Goal: Task Accomplishment & Management: Manage account settings

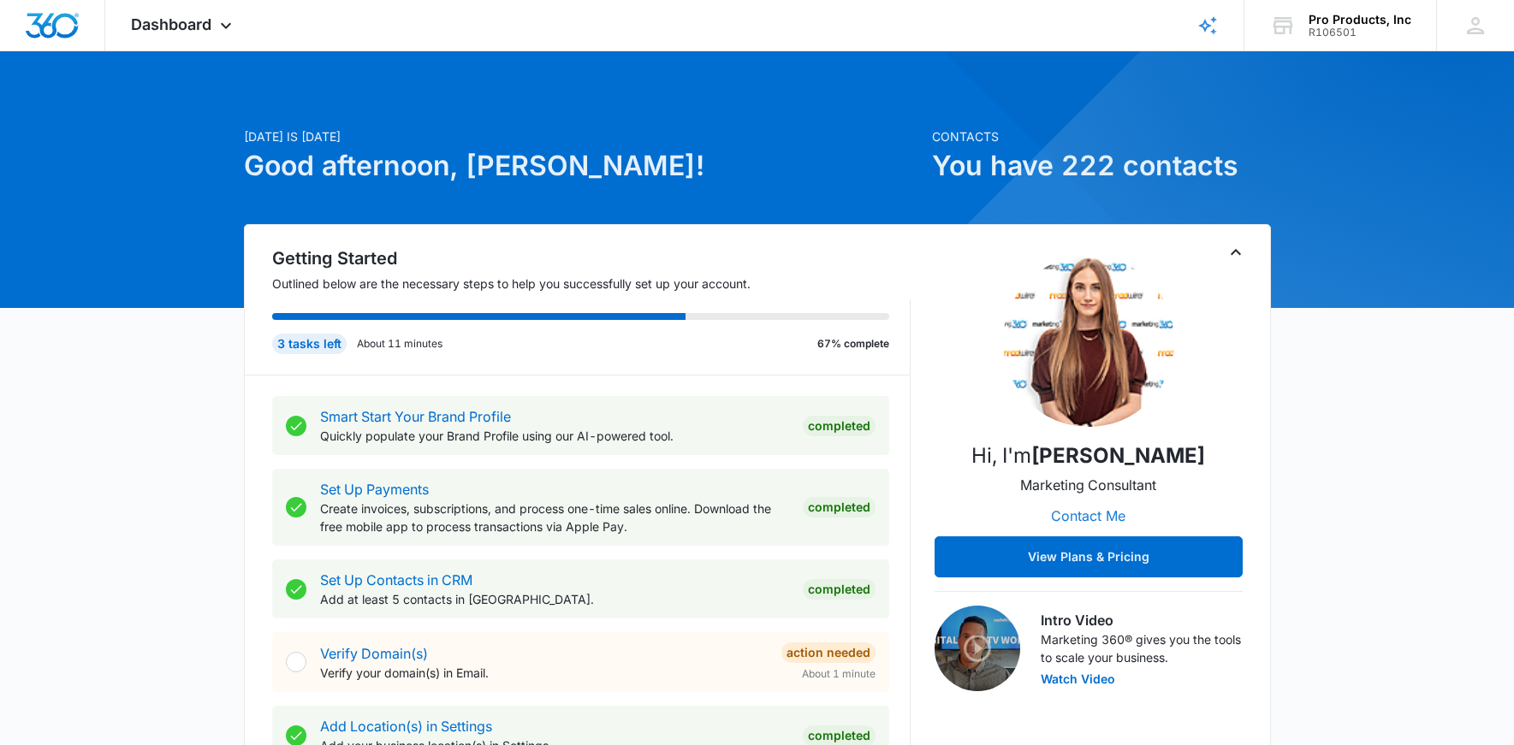
click at [1100, 519] on button "Contact Me" at bounding box center [1088, 516] width 109 height 41
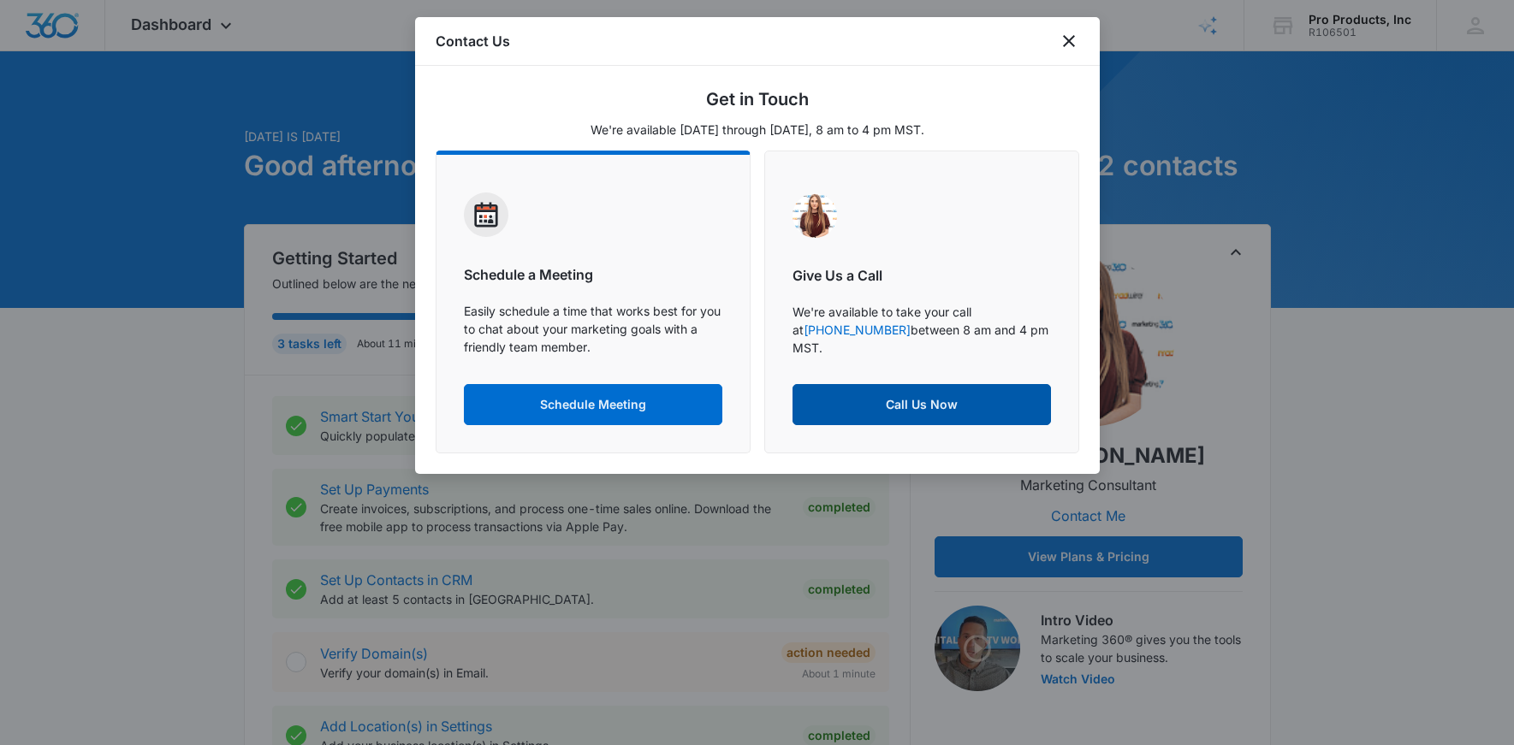
click at [897, 407] on button "Call Us Now" at bounding box center [922, 404] width 258 height 41
click at [1073, 40] on icon "close" at bounding box center [1069, 41] width 21 height 21
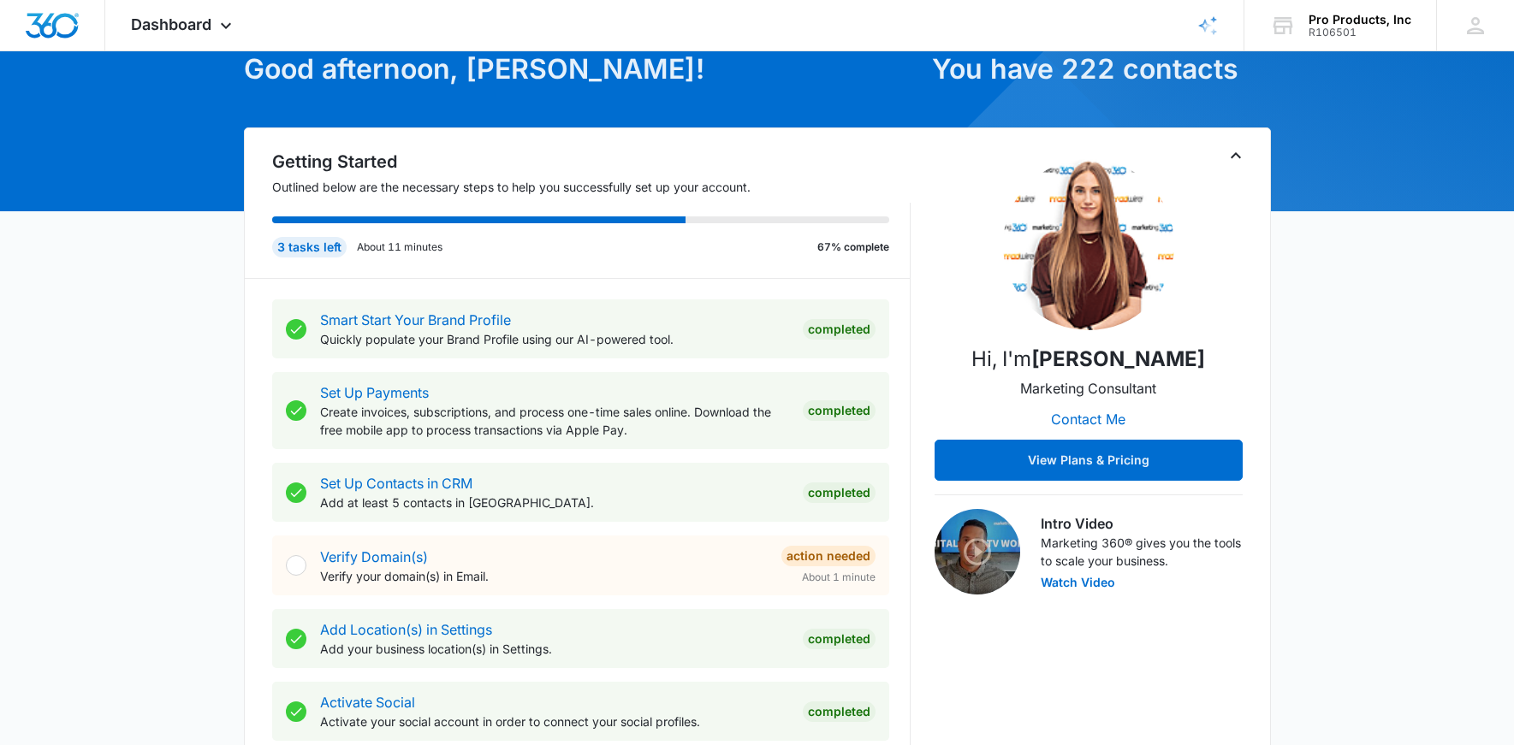
scroll to position [107, 0]
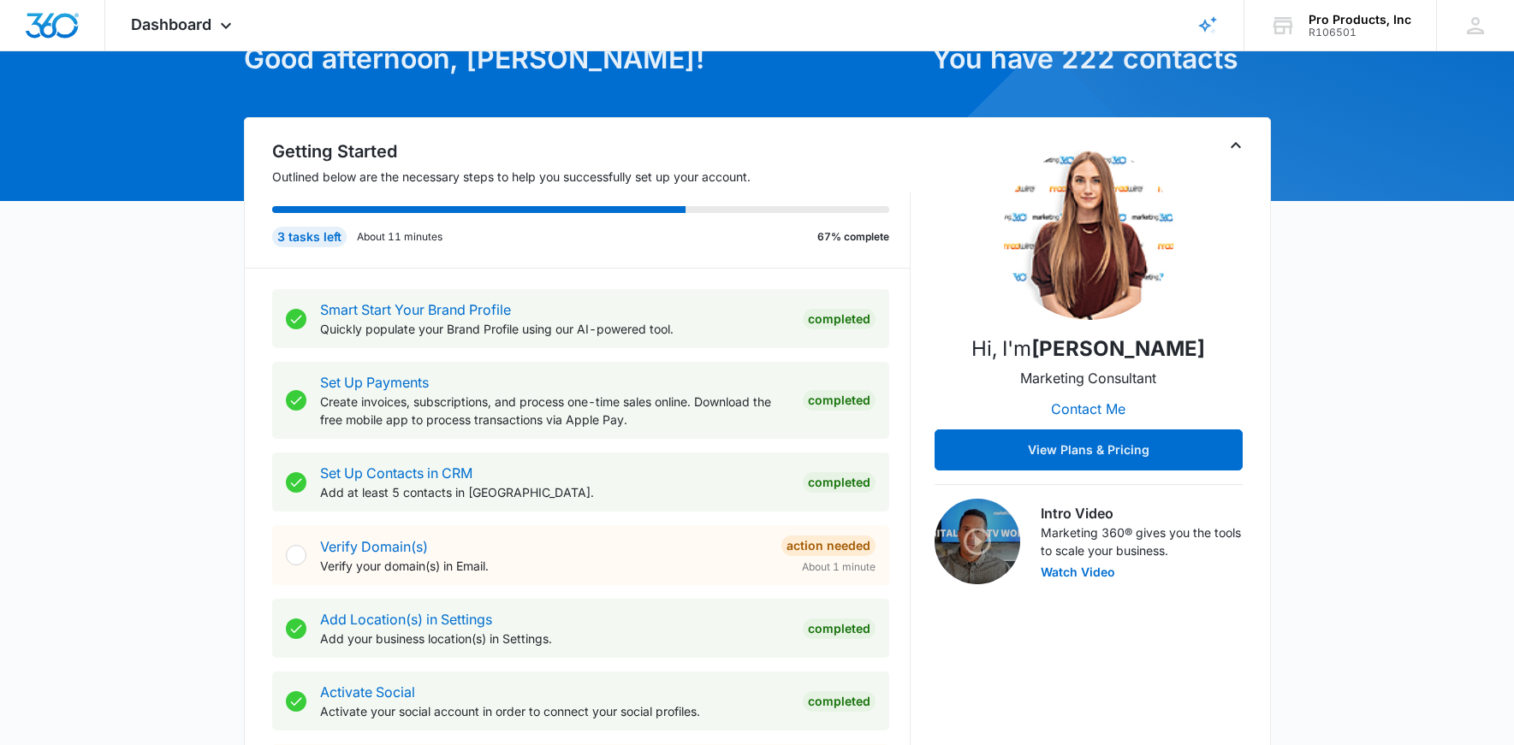
click at [302, 556] on div at bounding box center [296, 555] width 21 height 21
click at [333, 543] on link "Verify Domain(s)" at bounding box center [374, 546] width 108 height 17
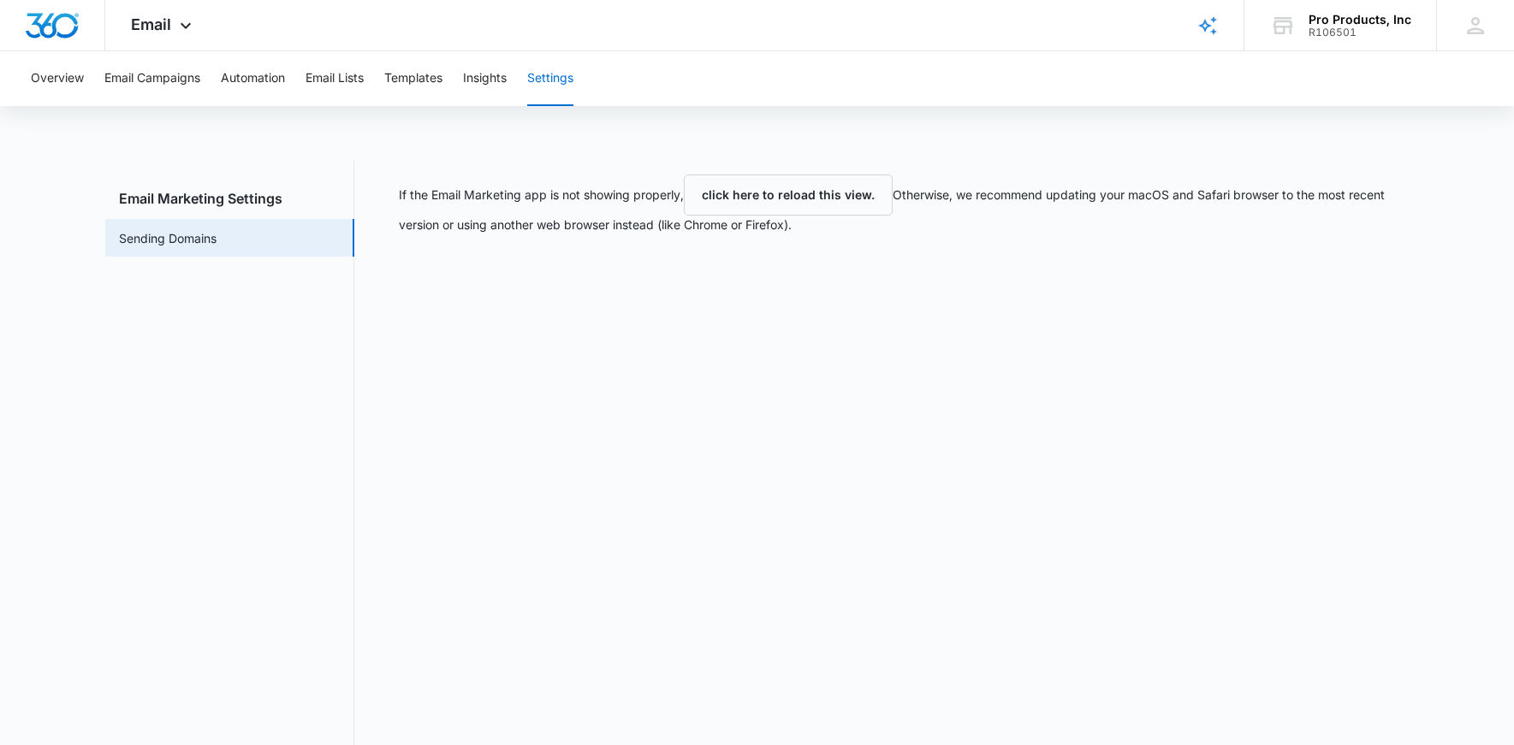
click at [248, 514] on nav "Email Marketing Settings Sending Domains" at bounding box center [229, 498] width 249 height 674
click at [81, 85] on button "Overview" at bounding box center [57, 78] width 53 height 55
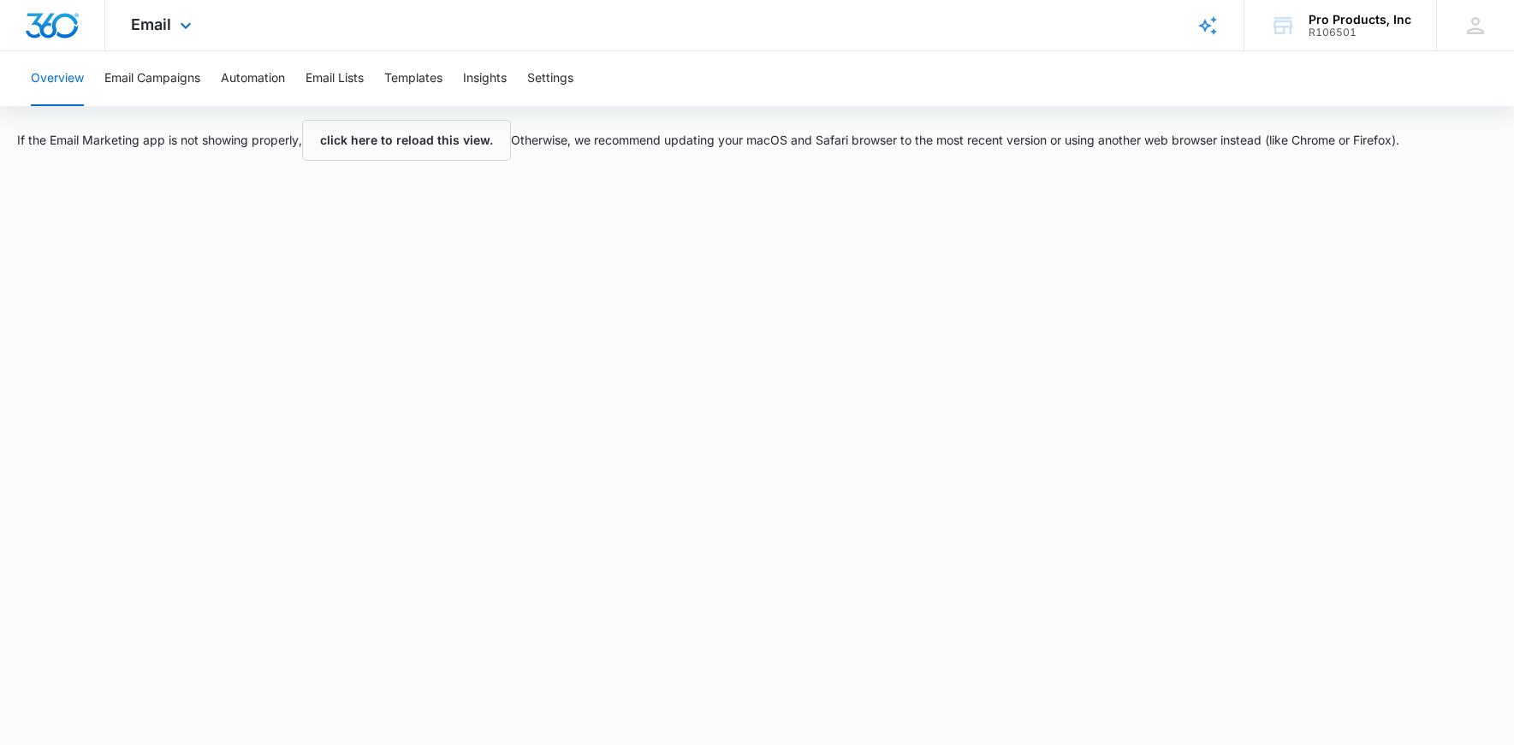
click at [197, 29] on div "Email Apps Reputation Websites Forms CRM Email Social Shop Payments POS Content…" at bounding box center [163, 25] width 116 height 50
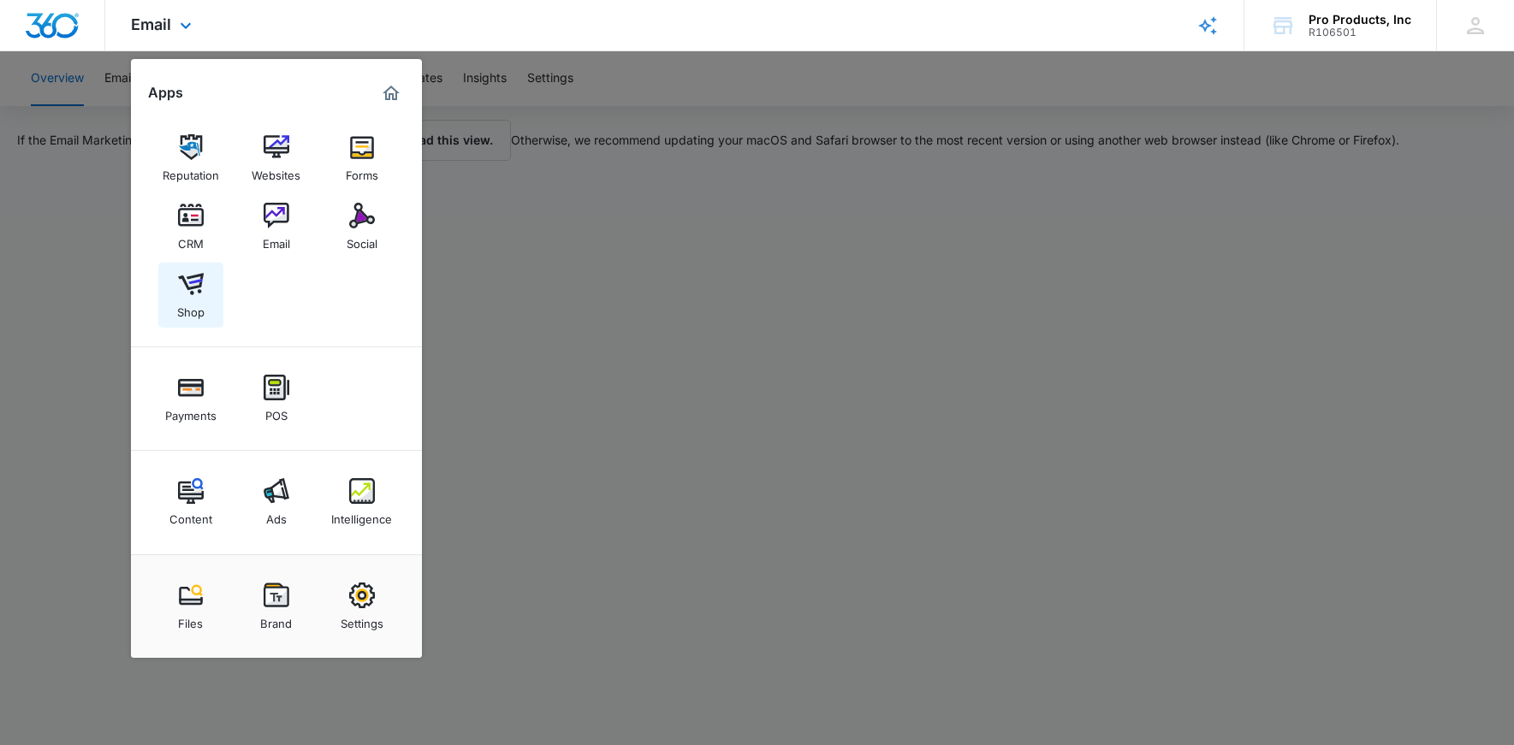
click at [200, 290] on img at bounding box center [191, 284] width 26 height 26
